Goal: Information Seeking & Learning: Learn about a topic

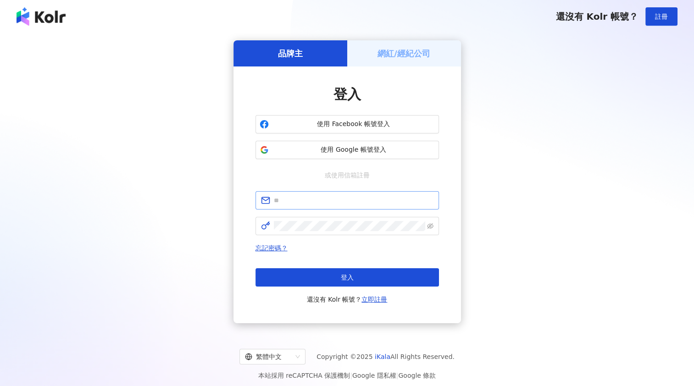
click at [328, 195] on span at bounding box center [346, 200] width 183 height 18
click at [328, 200] on input "text" at bounding box center [354, 200] width 160 height 10
type input "**********"
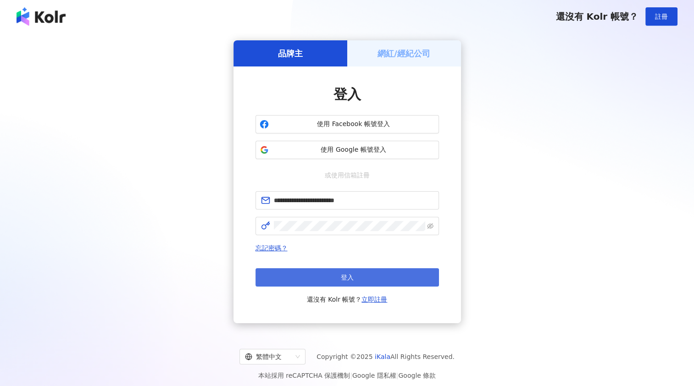
click at [339, 278] on button "登入" at bounding box center [346, 277] width 183 height 18
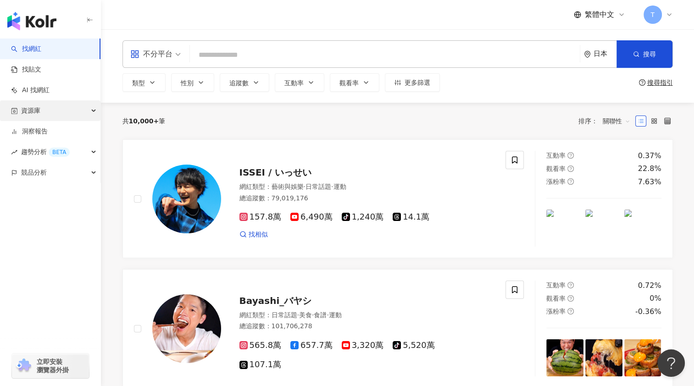
click at [50, 113] on div "資源庫" at bounding box center [50, 110] width 100 height 21
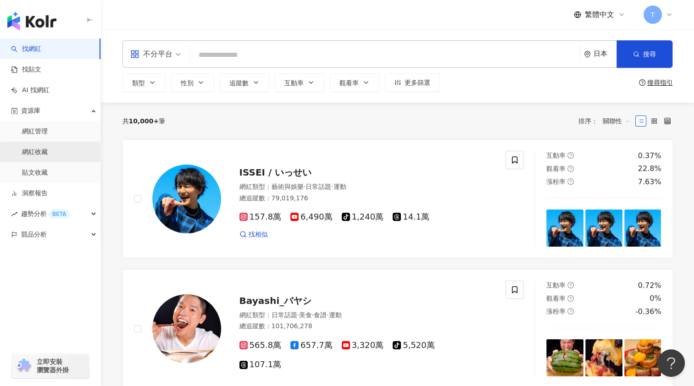
click at [48, 154] on link "網紅收藏" at bounding box center [35, 152] width 26 height 9
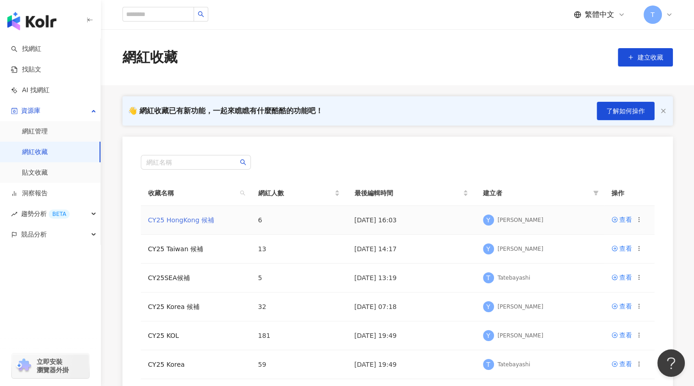
click at [180, 216] on link "CY25 HongKong 候補" at bounding box center [181, 219] width 66 height 7
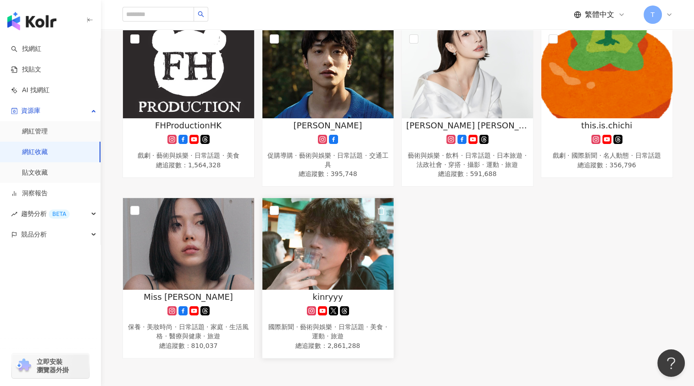
scroll to position [183, 0]
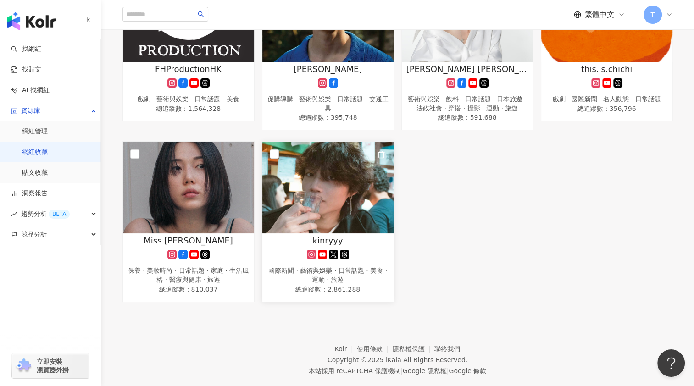
click at [319, 186] on img at bounding box center [327, 188] width 131 height 92
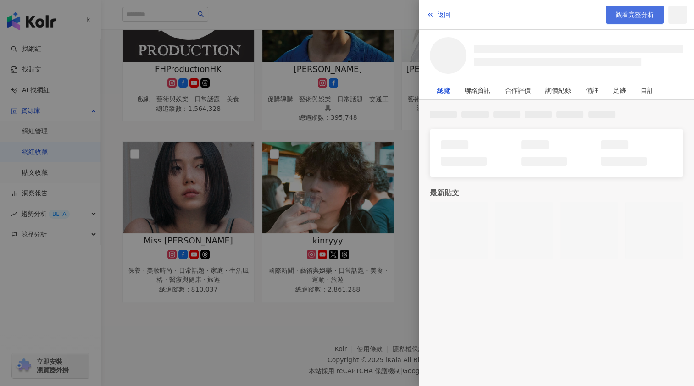
click at [627, 15] on span "觀看完整分析" at bounding box center [634, 14] width 39 height 7
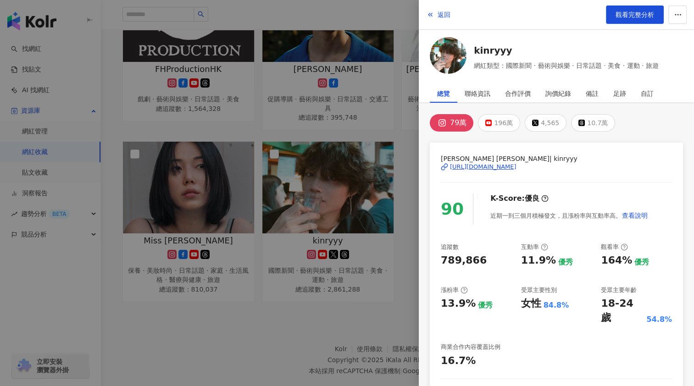
click at [204, 333] on div at bounding box center [347, 193] width 694 height 386
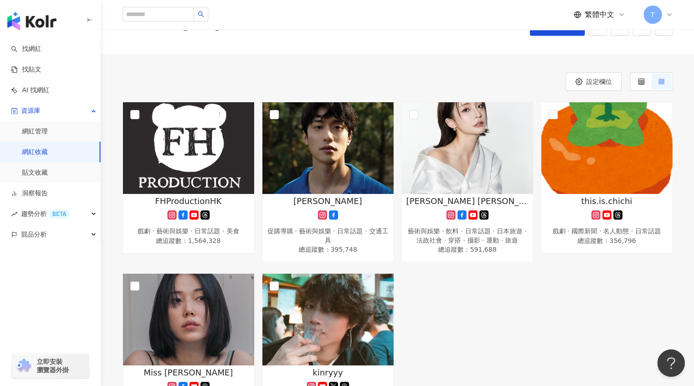
scroll to position [0, 0]
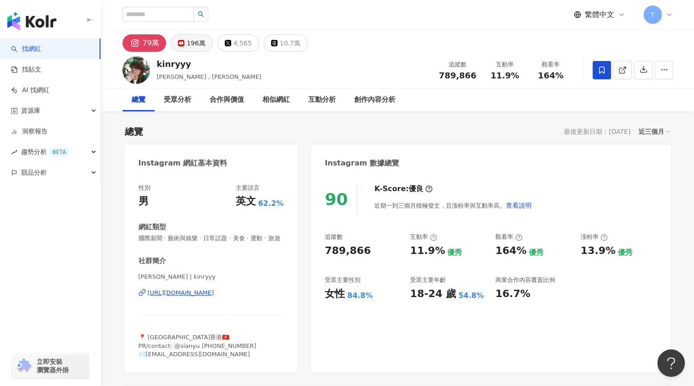
click at [200, 44] on div "196萬" at bounding box center [196, 43] width 19 height 13
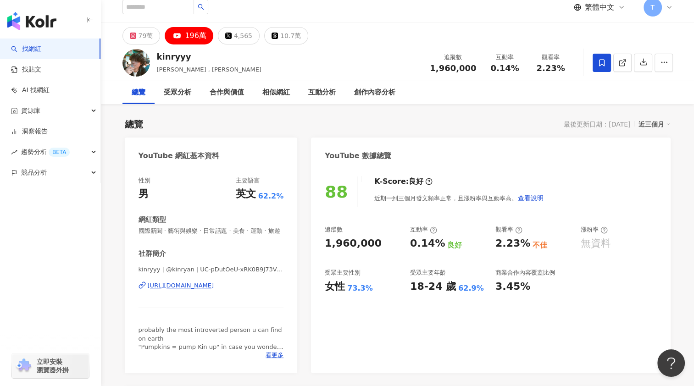
scroll to position [229, 0]
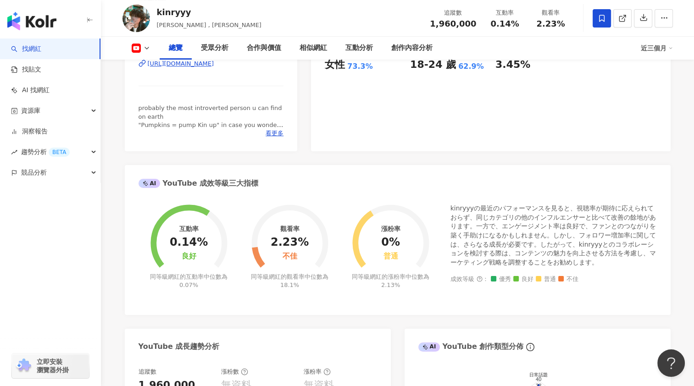
click at [214, 68] on div "[URL][DOMAIN_NAME]" at bounding box center [181, 64] width 66 height 8
